Goal: Answer question/provide support

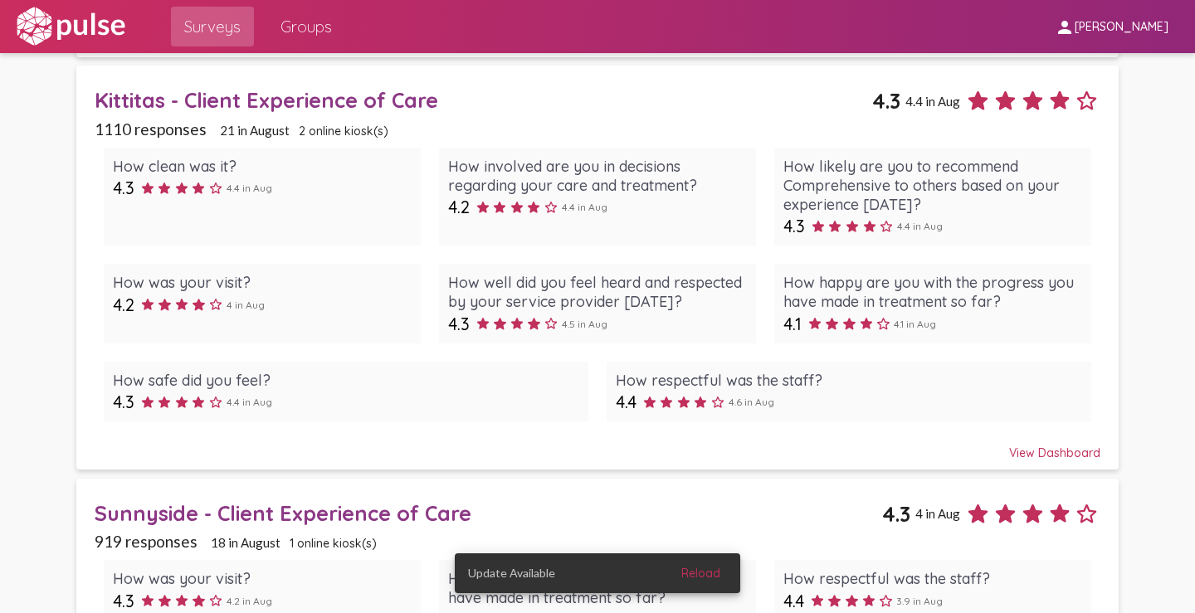
scroll to position [1079, 0]
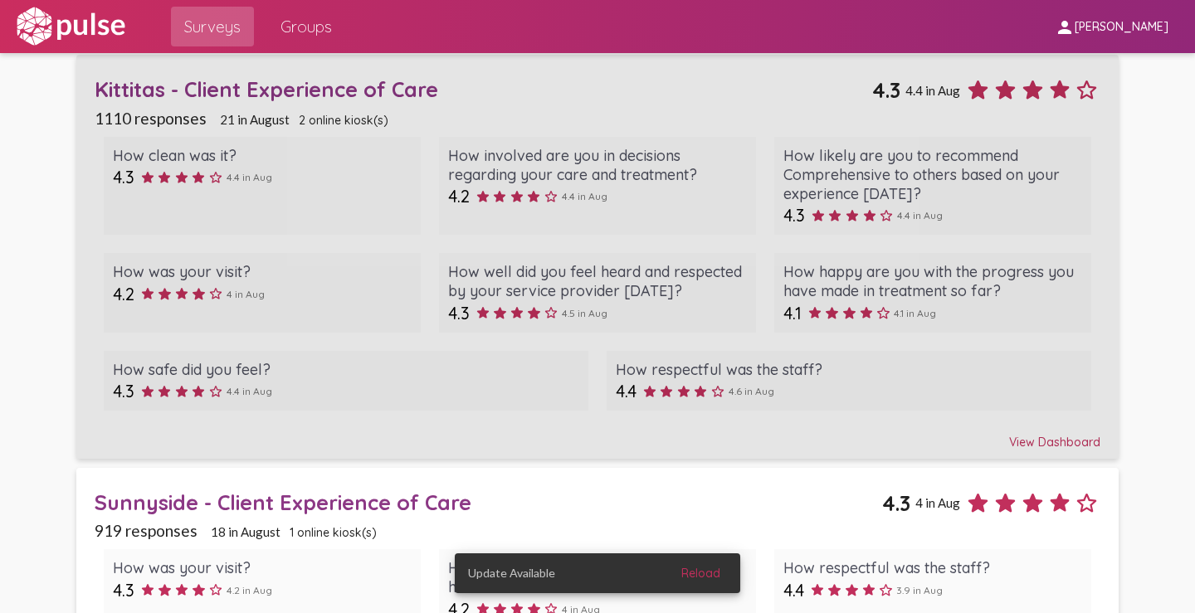
click at [1021, 444] on div "View Dashboard" at bounding box center [598, 435] width 1006 height 30
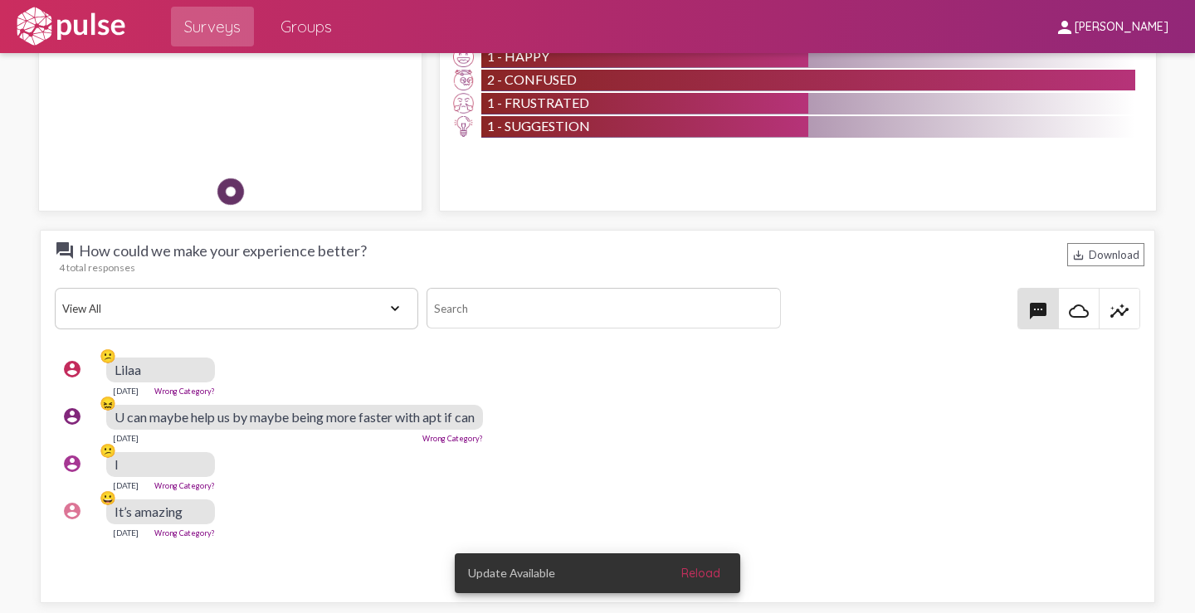
scroll to position [1991, 0]
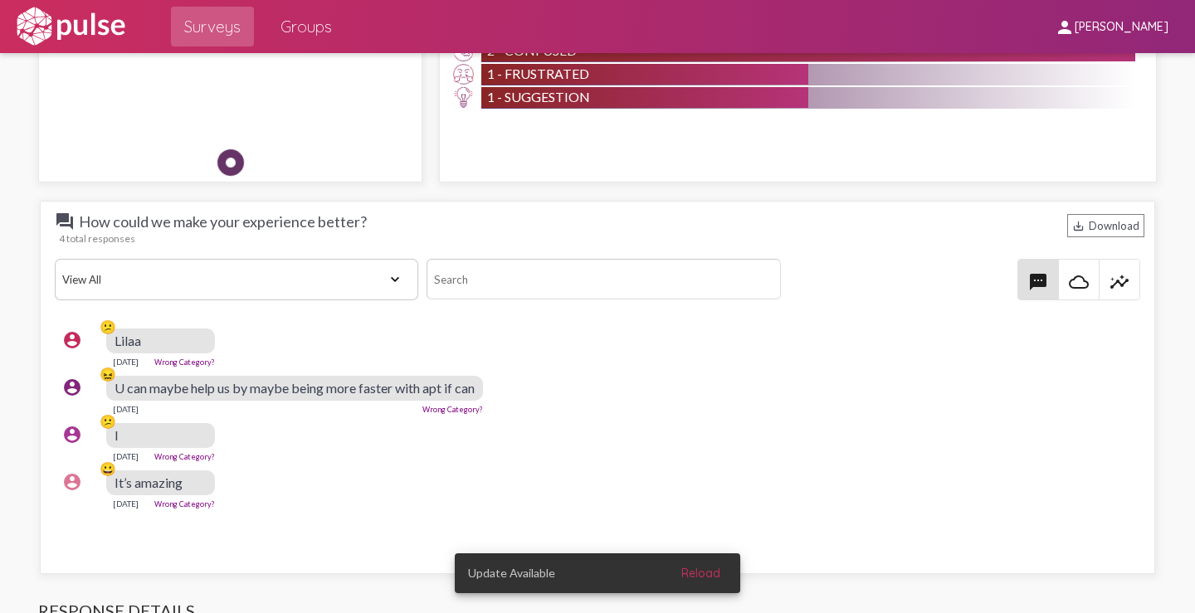
click at [201, 359] on link "Wrong Category?" at bounding box center [184, 362] width 61 height 9
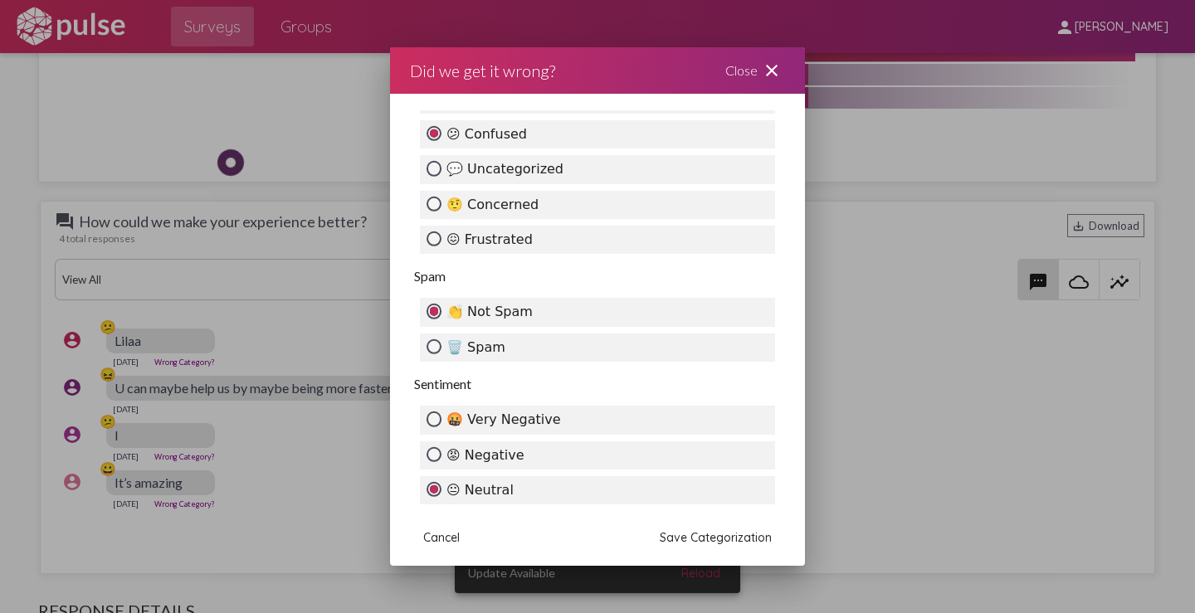
scroll to position [663, 0]
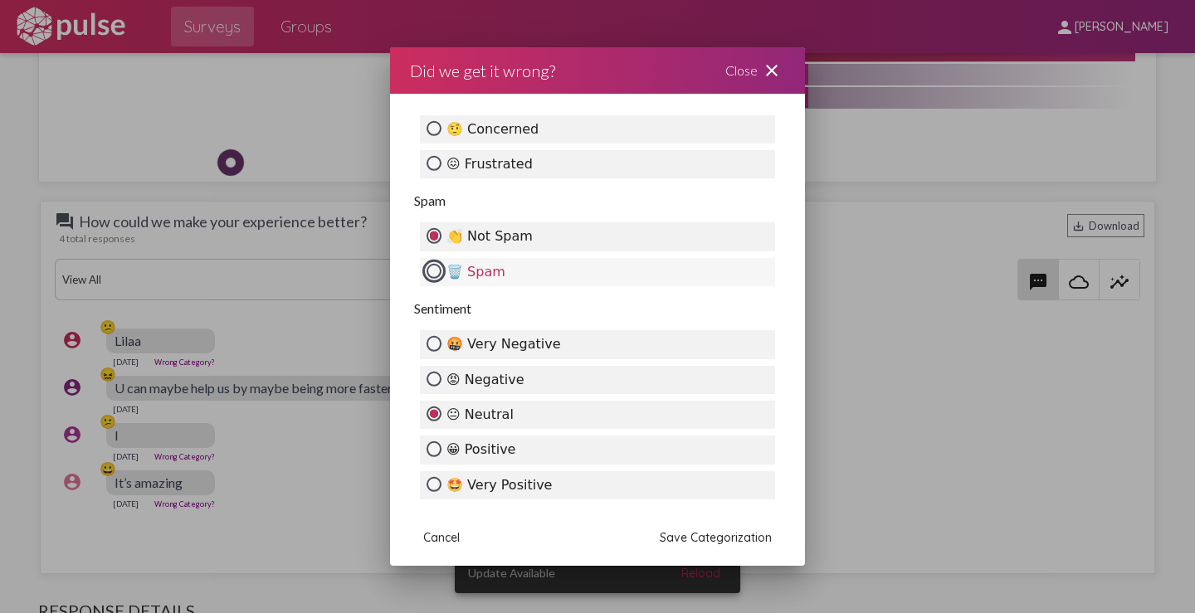
click at [435, 274] on input "🗑️ Spam" at bounding box center [433, 271] width 15 height 15
radio input "true"
click at [676, 537] on span "Save Categorization" at bounding box center [716, 537] width 112 height 15
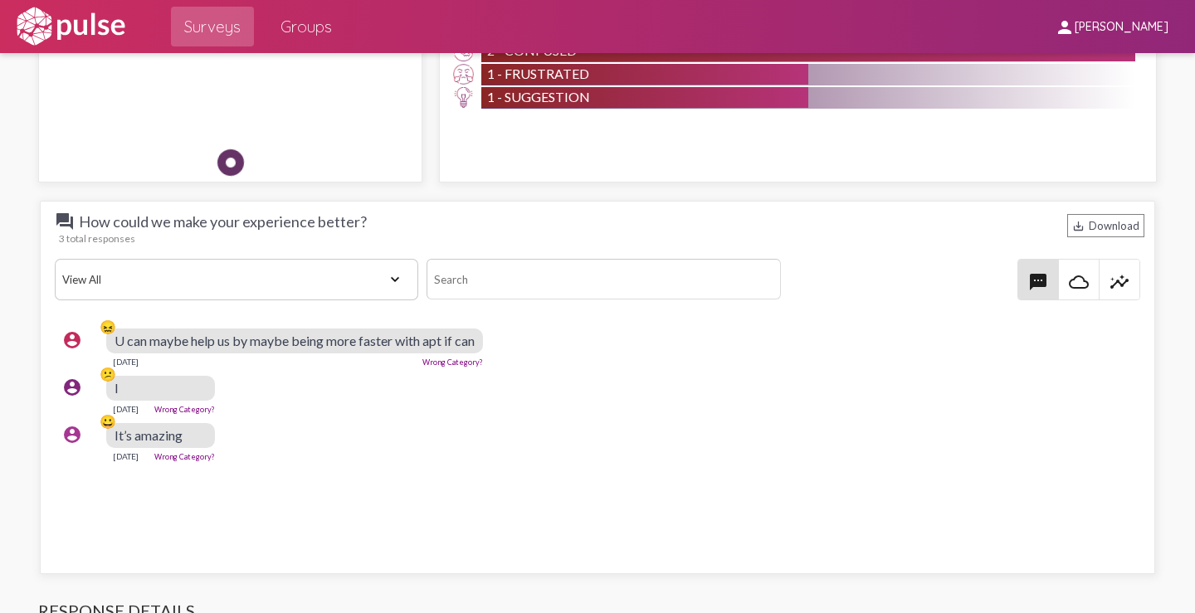
click at [202, 407] on link "Wrong Category?" at bounding box center [184, 409] width 61 height 9
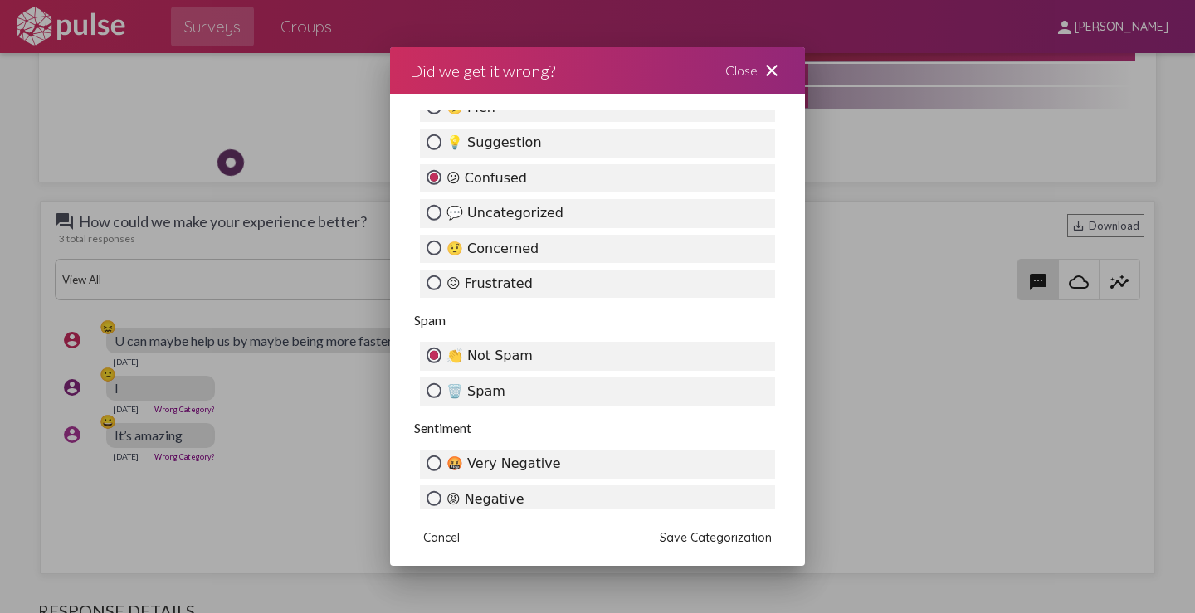
scroll to position [581, 0]
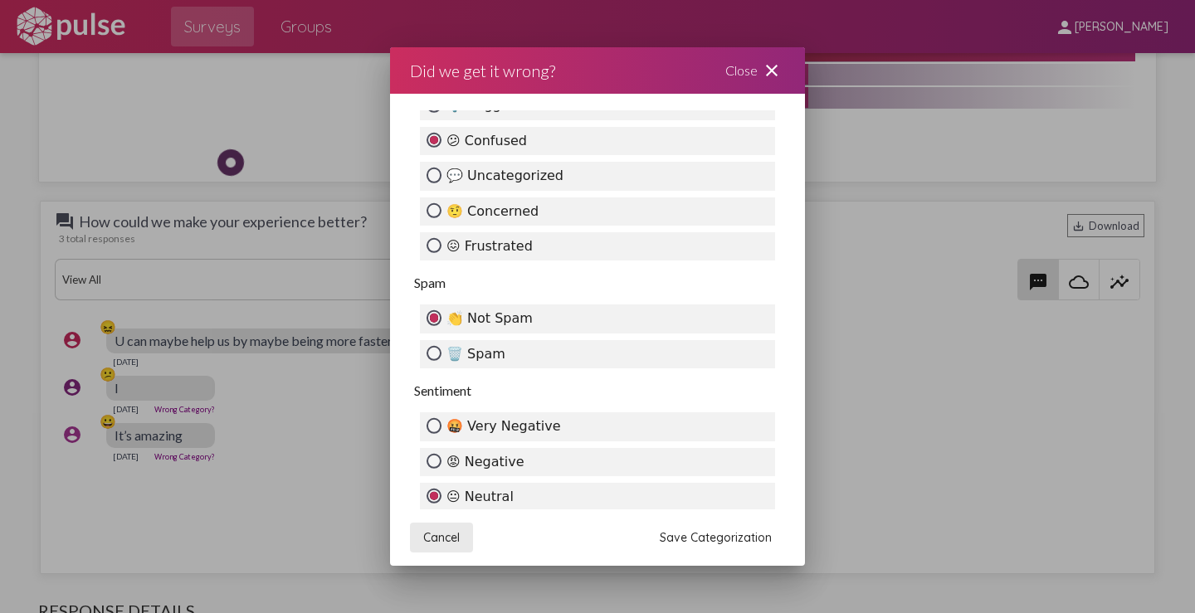
click at [436, 534] on span "Cancel" at bounding box center [441, 537] width 37 height 15
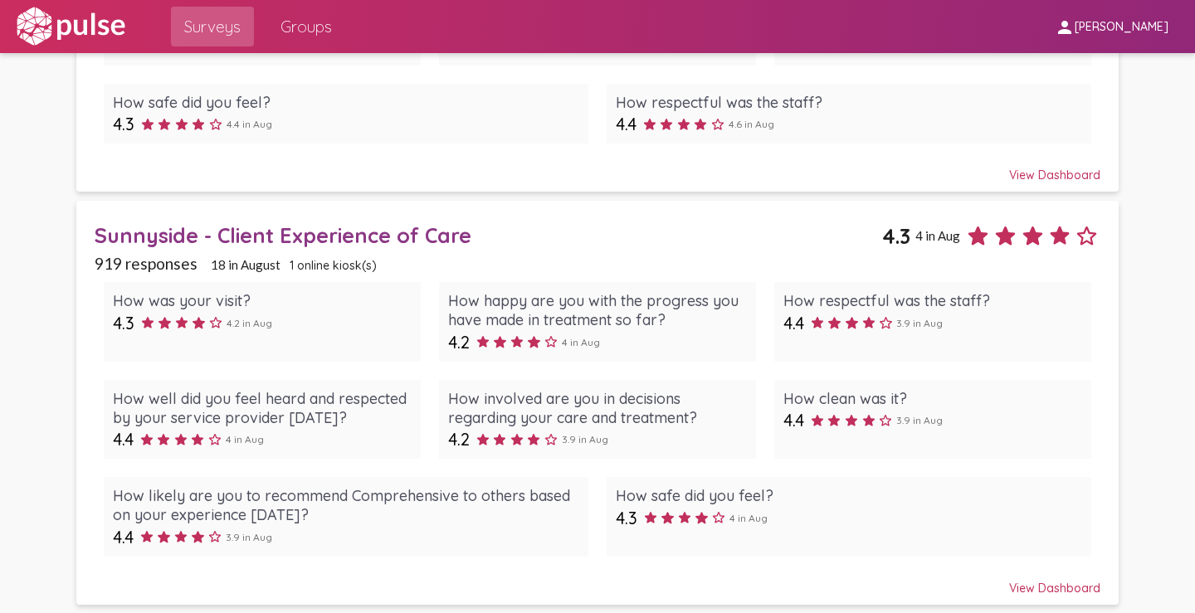
scroll to position [1347, 0]
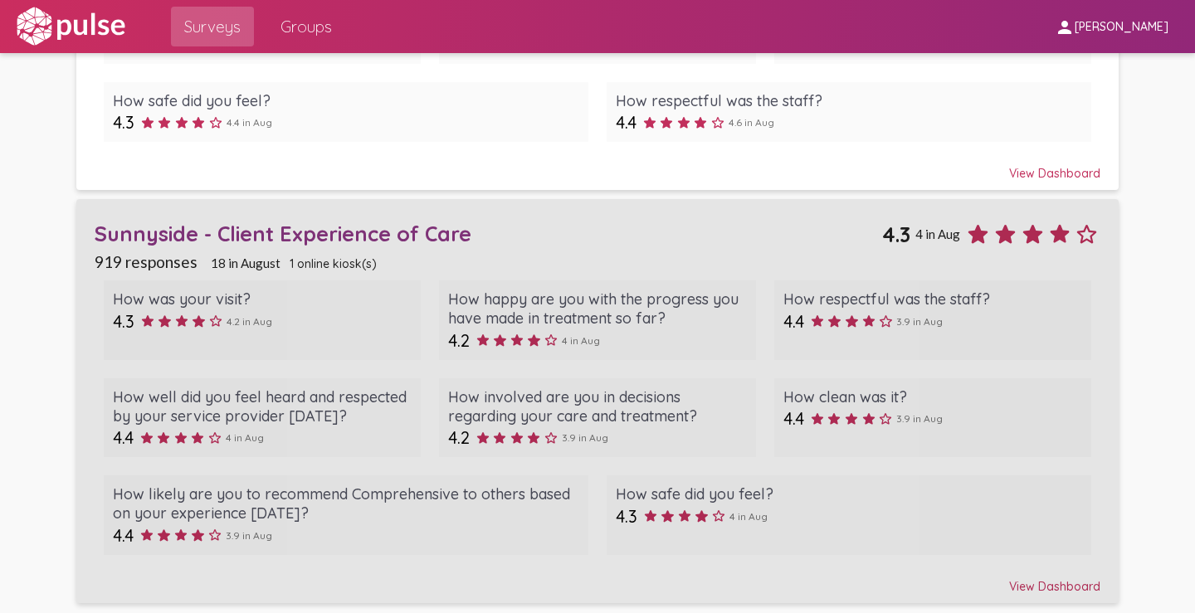
click at [1014, 581] on div "View Dashboard" at bounding box center [598, 579] width 1006 height 30
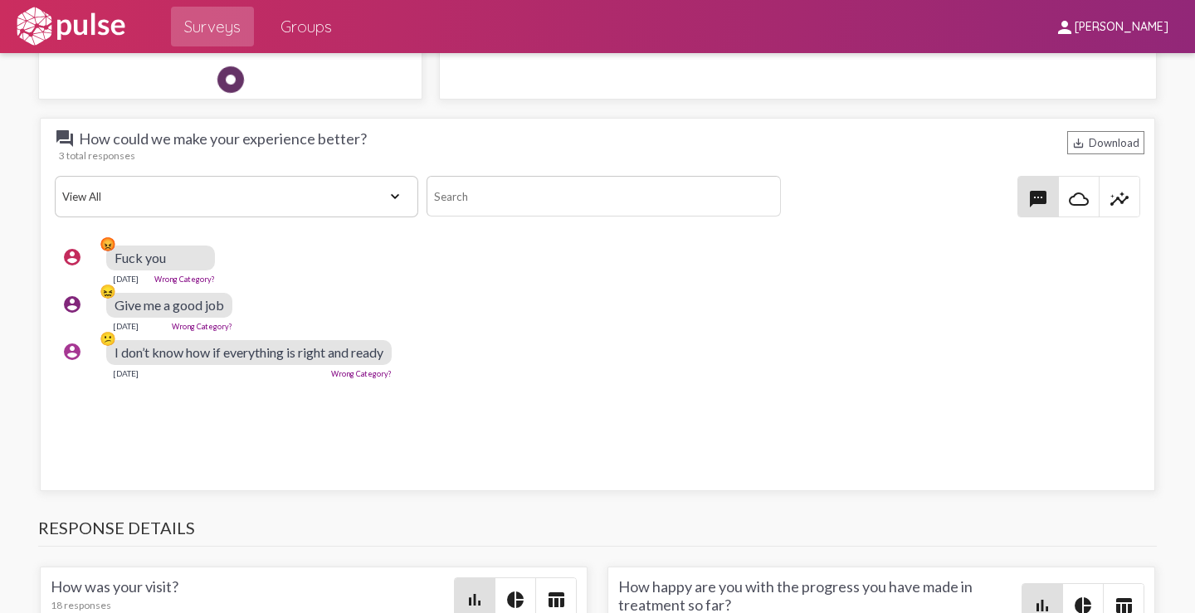
scroll to position [1991, 0]
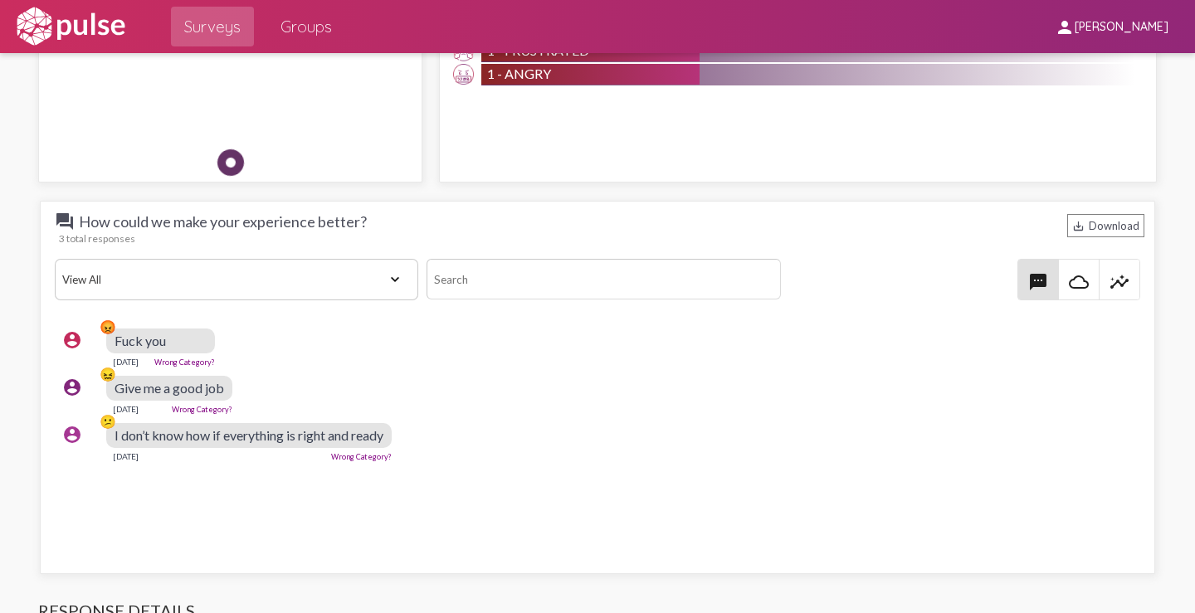
click at [207, 362] on link "Wrong Category?" at bounding box center [184, 362] width 61 height 9
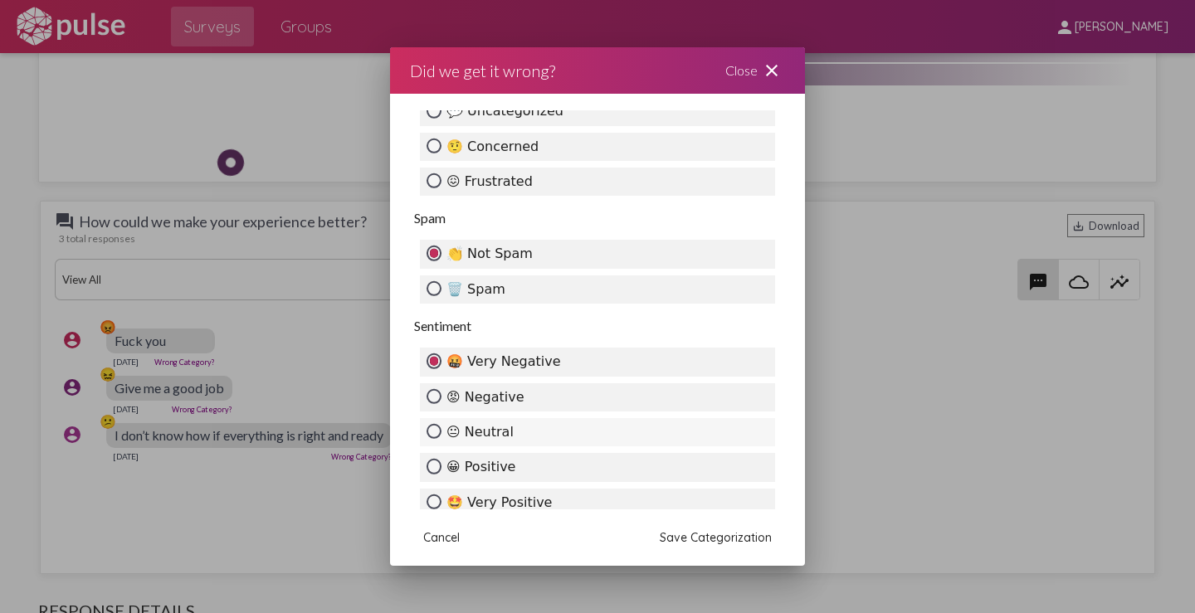
scroll to position [663, 0]
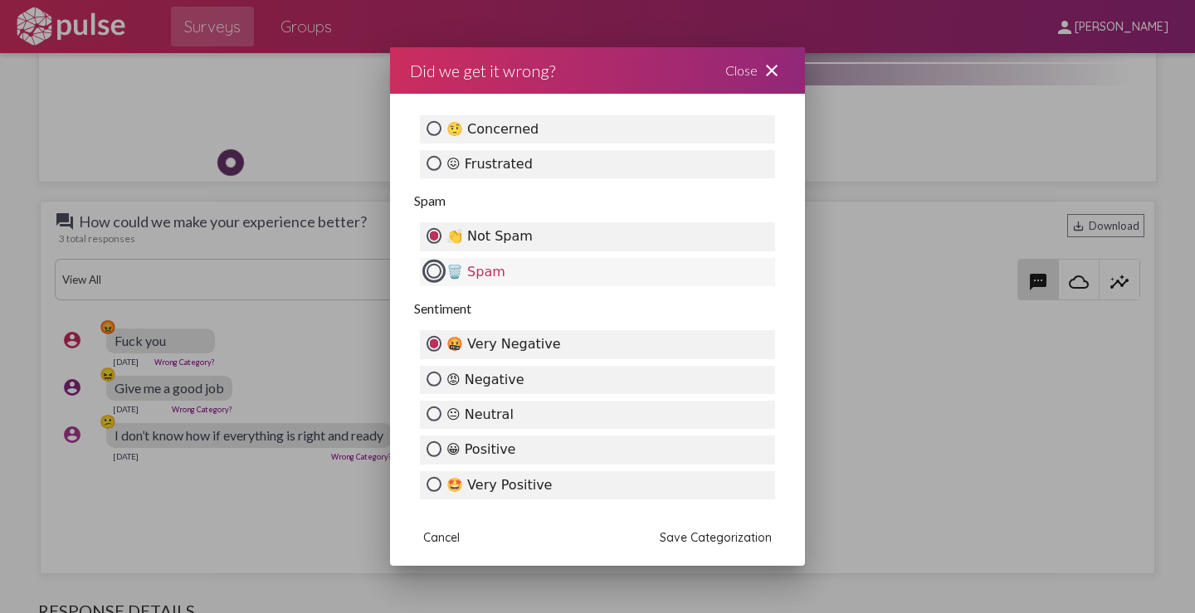
click at [434, 270] on input "🗑️ Spam" at bounding box center [433, 271] width 15 height 15
radio input "true"
click at [677, 536] on span "Save Categorization" at bounding box center [716, 537] width 112 height 15
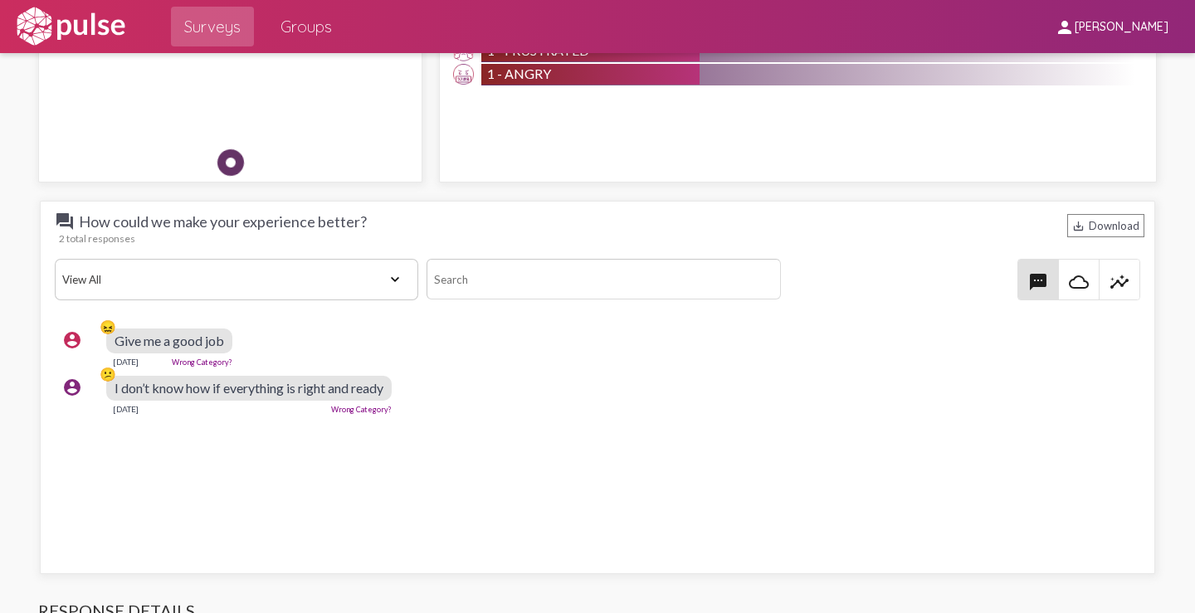
click at [192, 360] on link "Wrong Category?" at bounding box center [202, 362] width 61 height 9
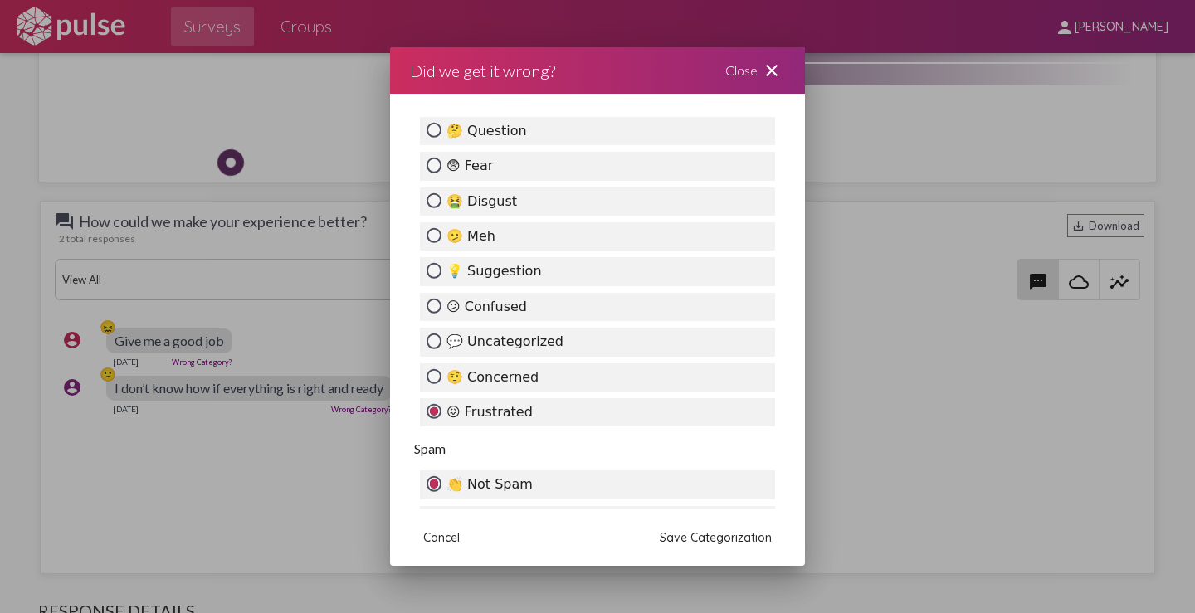
scroll to position [498, 0]
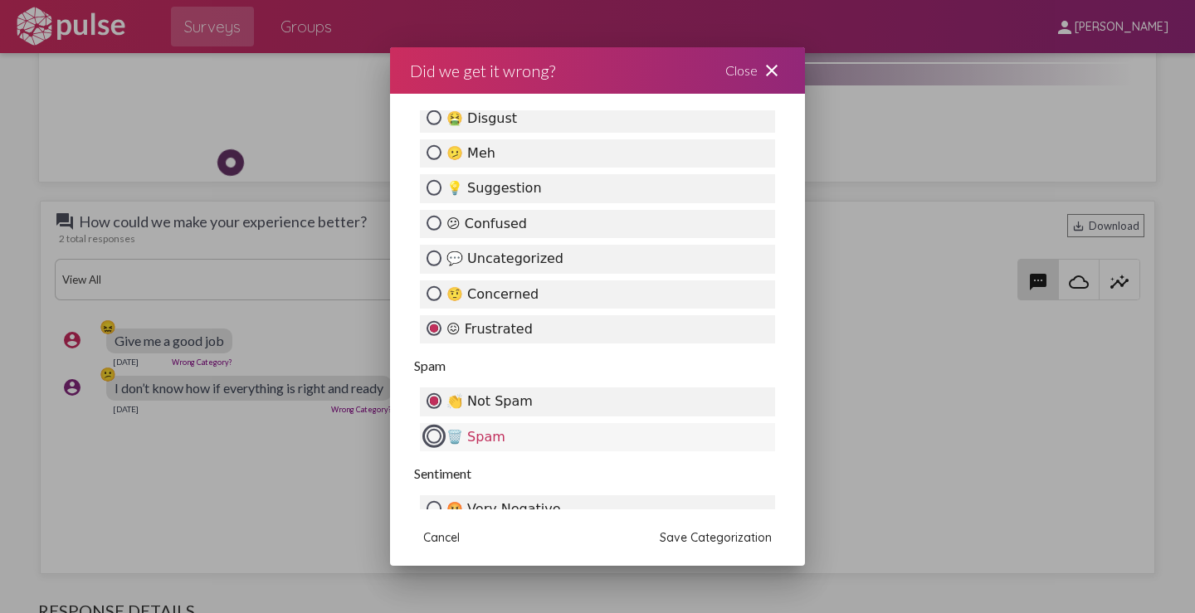
click at [436, 433] on input "🗑️ Spam" at bounding box center [433, 436] width 15 height 15
radio input "true"
click at [684, 539] on span "Save Categorization" at bounding box center [716, 537] width 112 height 15
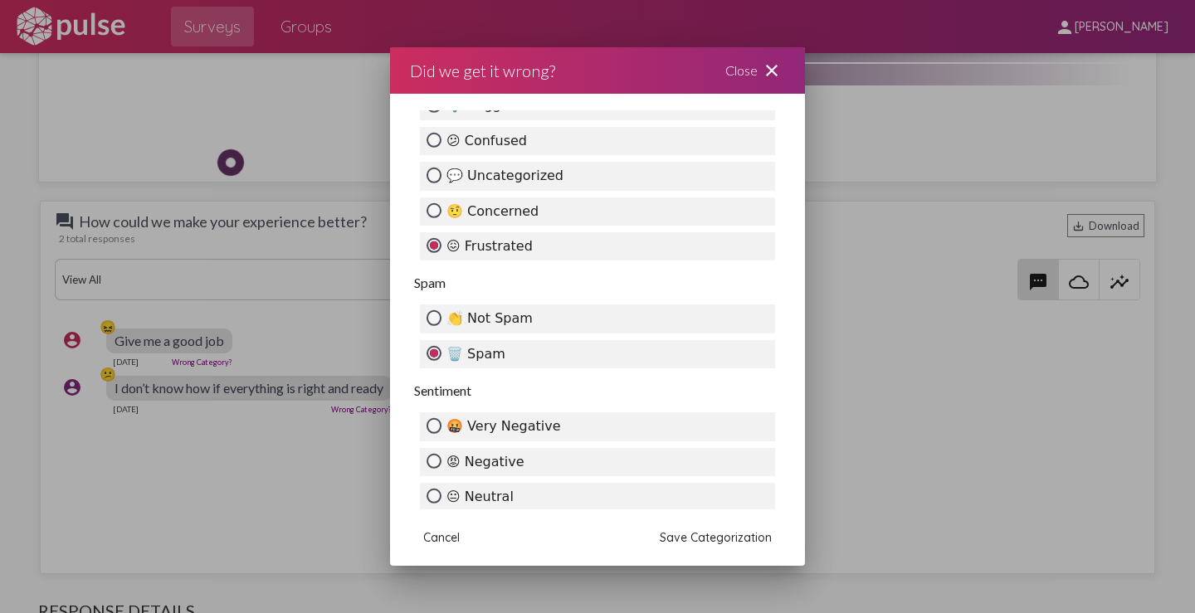
click at [690, 536] on span "Save Categorization" at bounding box center [716, 537] width 112 height 15
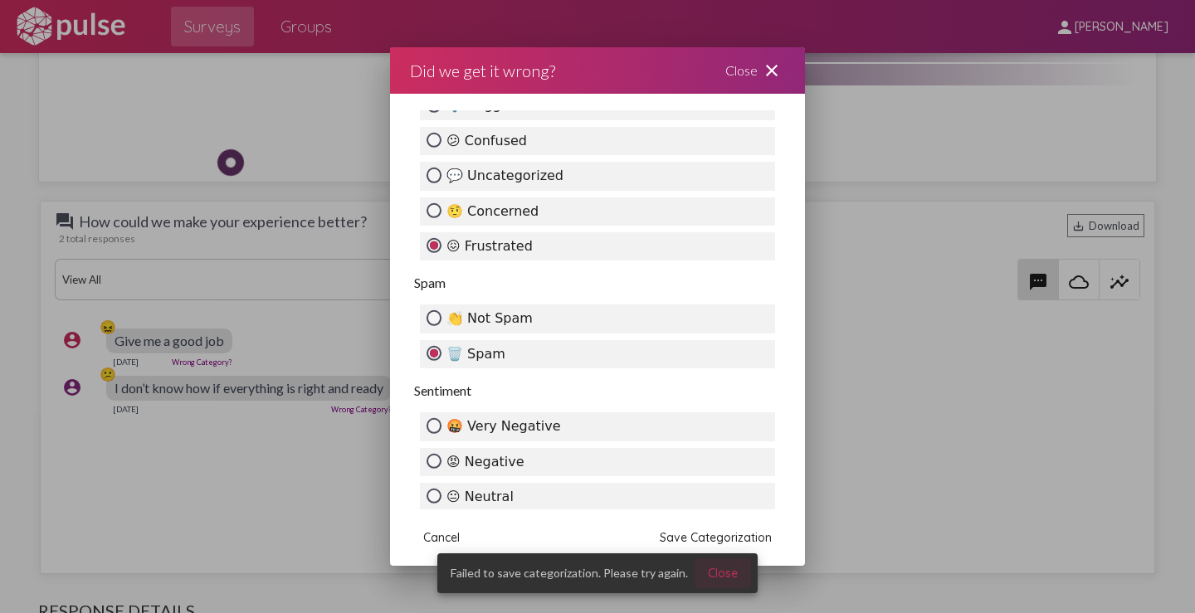
click at [714, 573] on span "Close" at bounding box center [723, 573] width 30 height 15
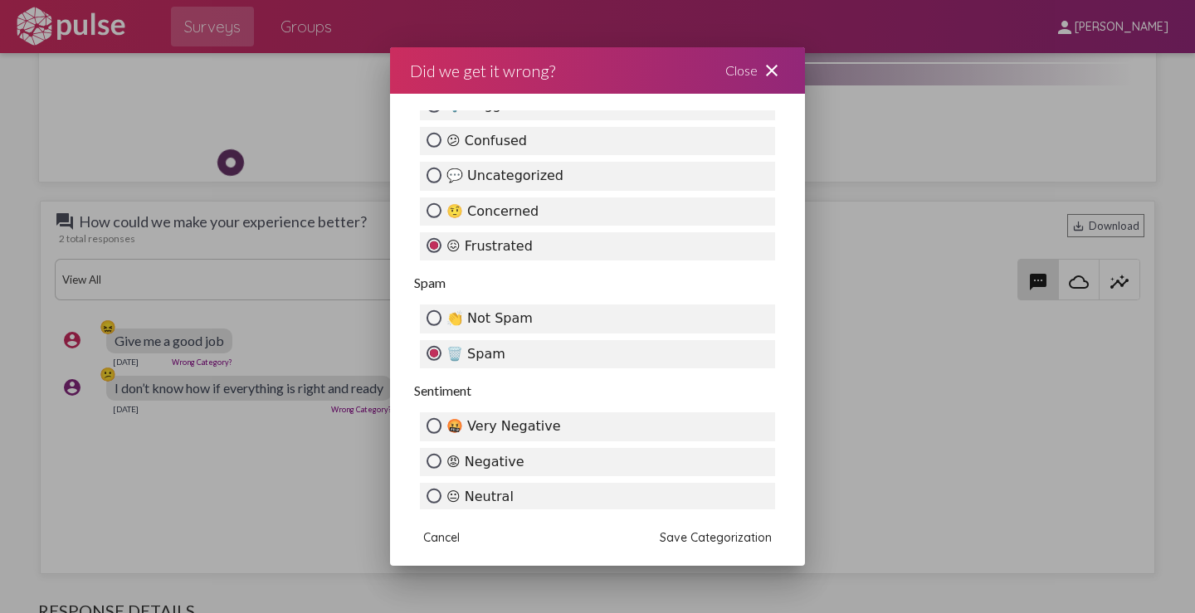
click at [345, 456] on div at bounding box center [597, 306] width 1195 height 613
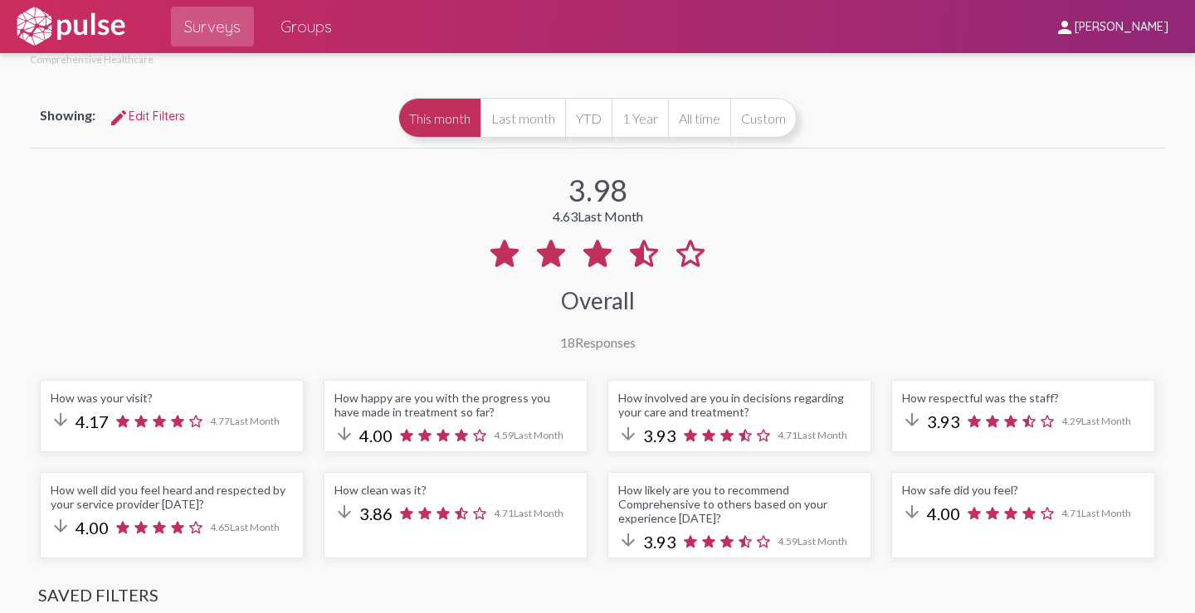
scroll to position [0, 0]
